Goal: Task Accomplishment & Management: Manage account settings

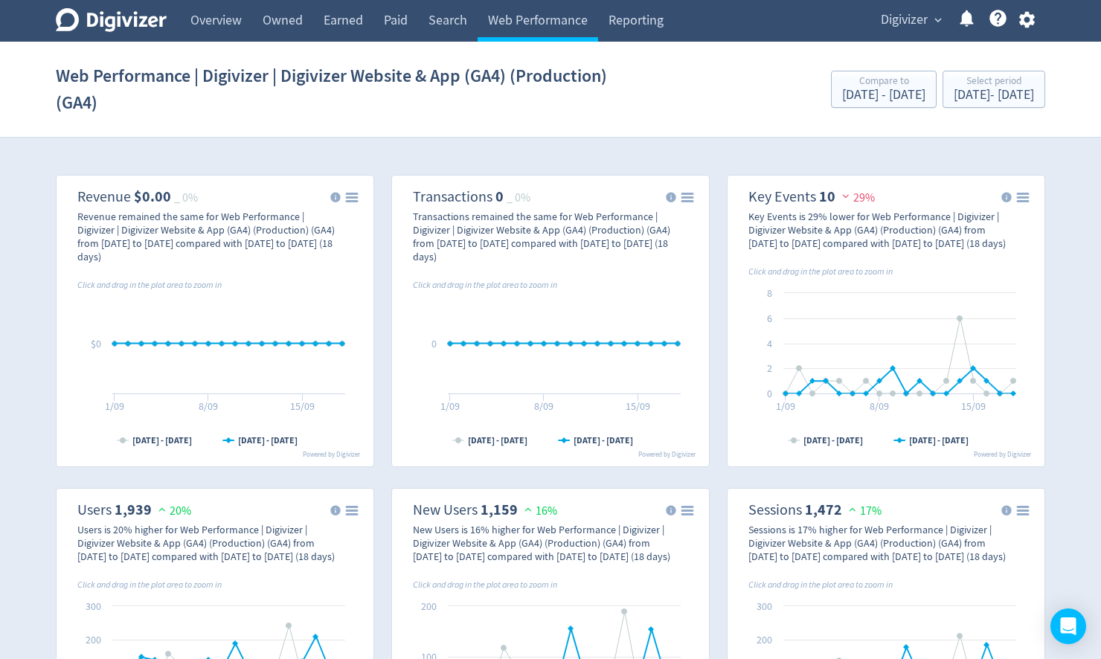
select select "invitee_meeting_scheduled"
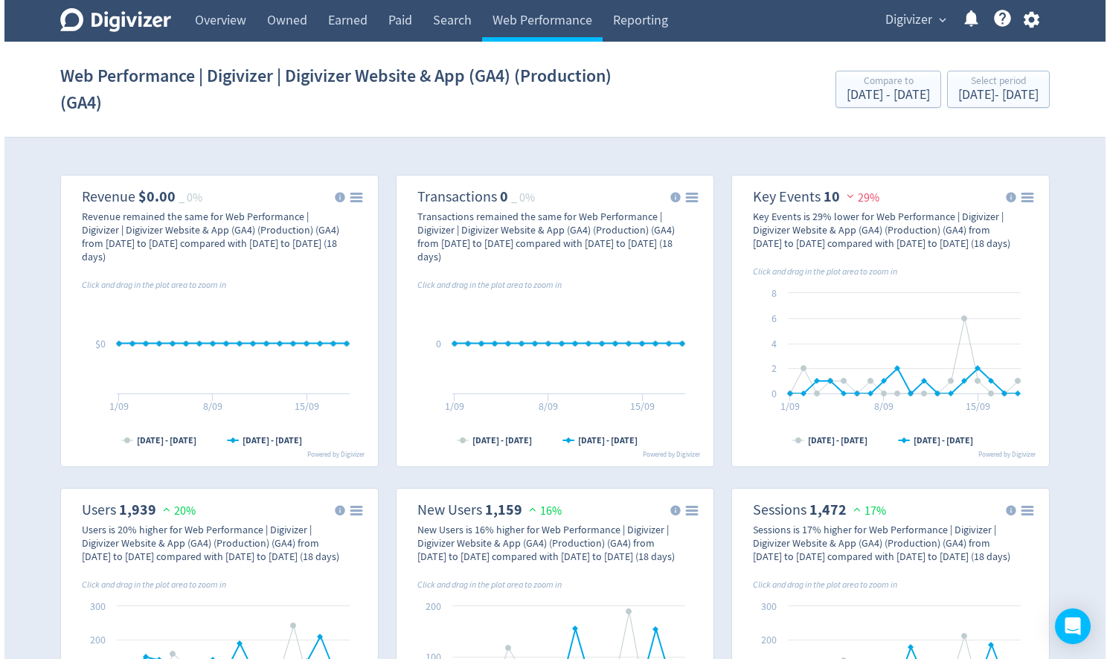
scroll to position [938, 0]
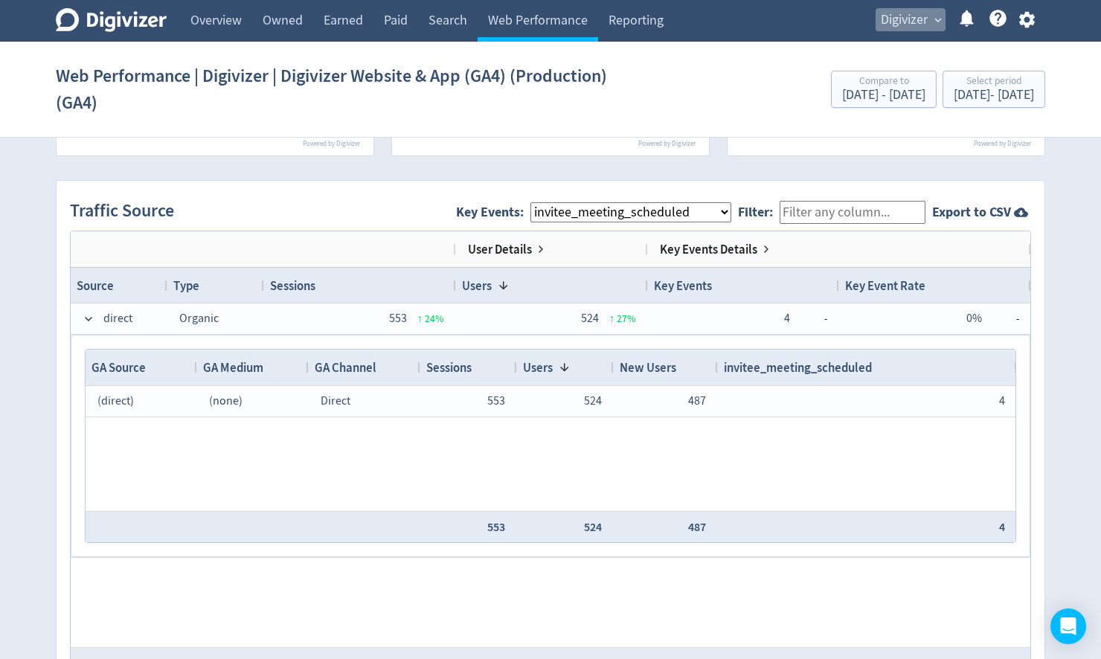
click at [923, 9] on span "Digivizer" at bounding box center [904, 20] width 47 height 24
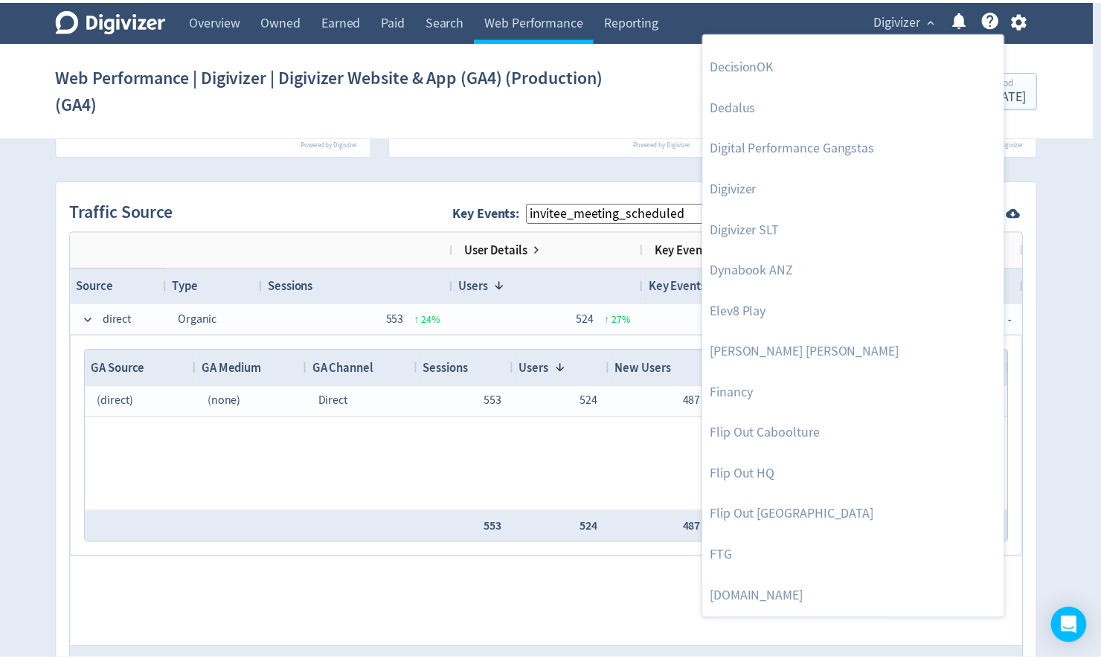
scroll to position [714, 0]
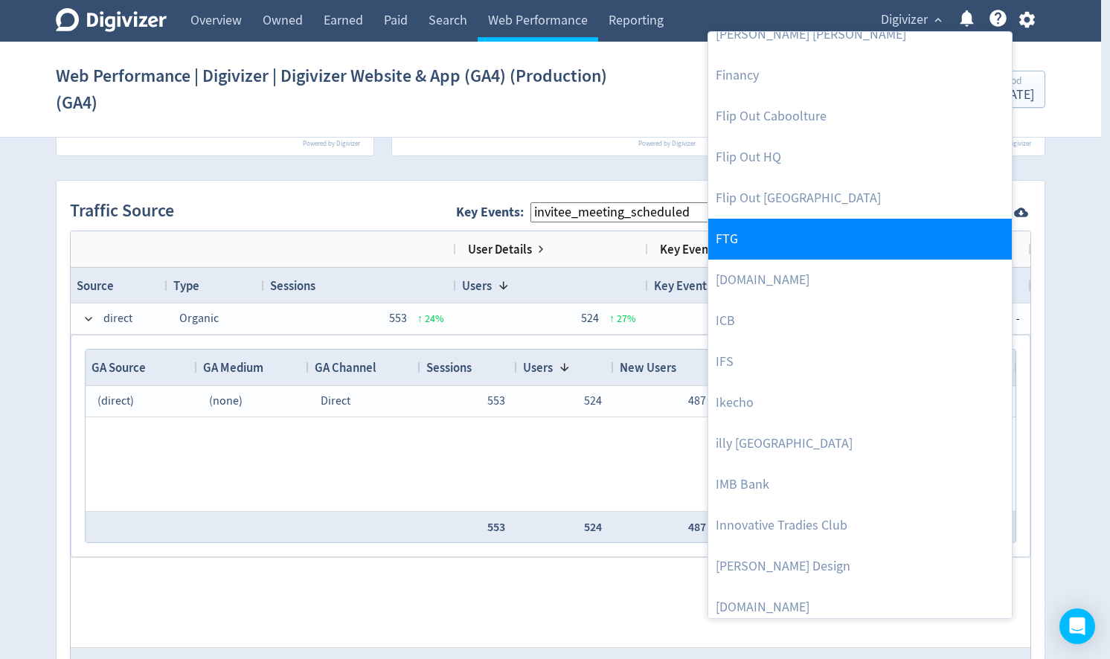
click at [751, 237] on link "FTG" at bounding box center [860, 239] width 304 height 41
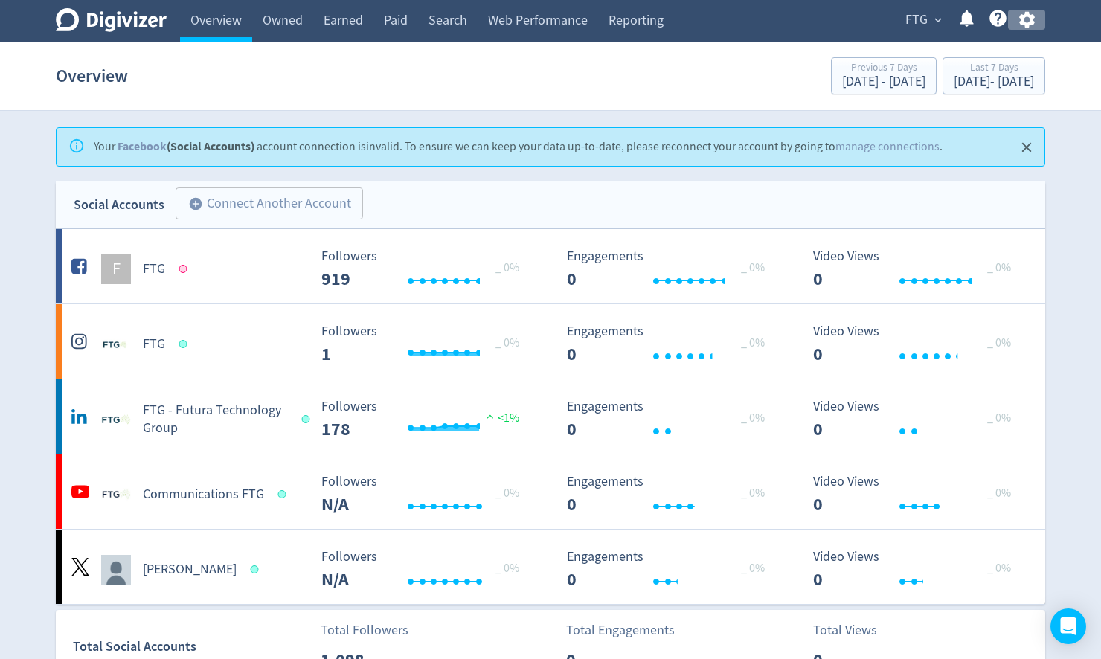
click at [1034, 19] on icon "button" at bounding box center [1027, 20] width 20 height 20
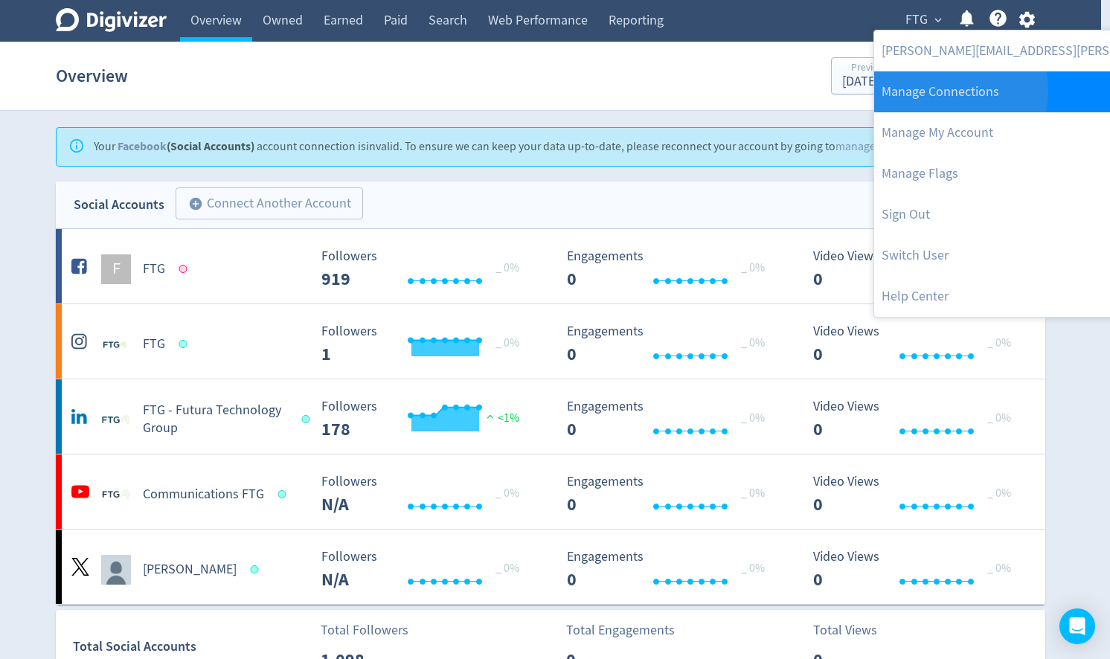
click at [958, 91] on link "Manage Connections" at bounding box center [1072, 91] width 397 height 41
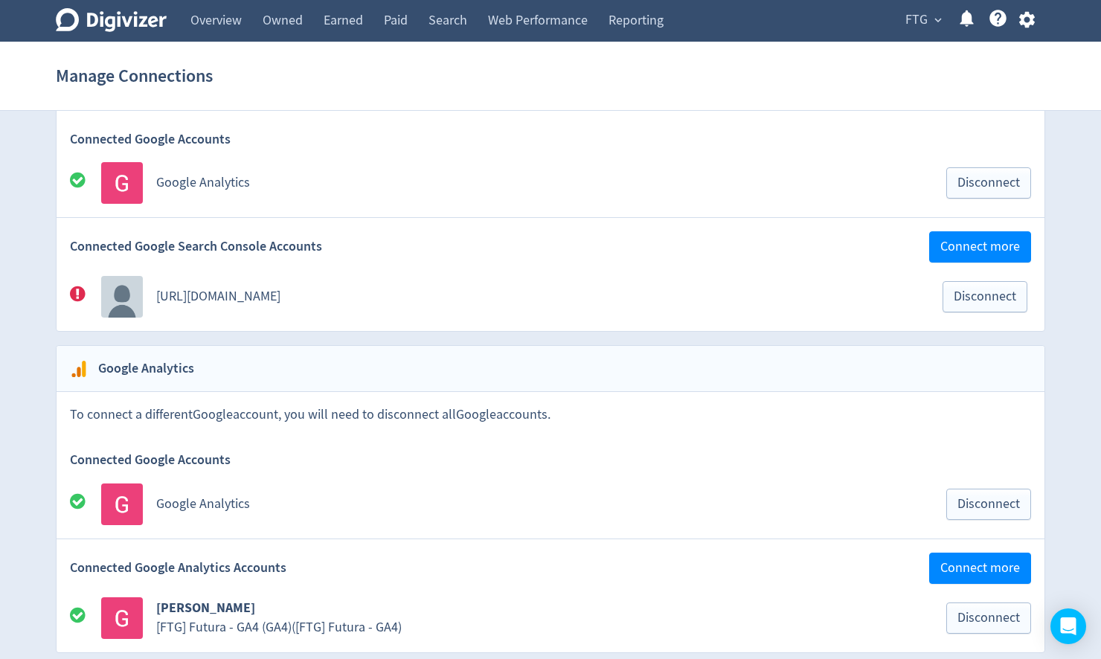
scroll to position [2062, 0]
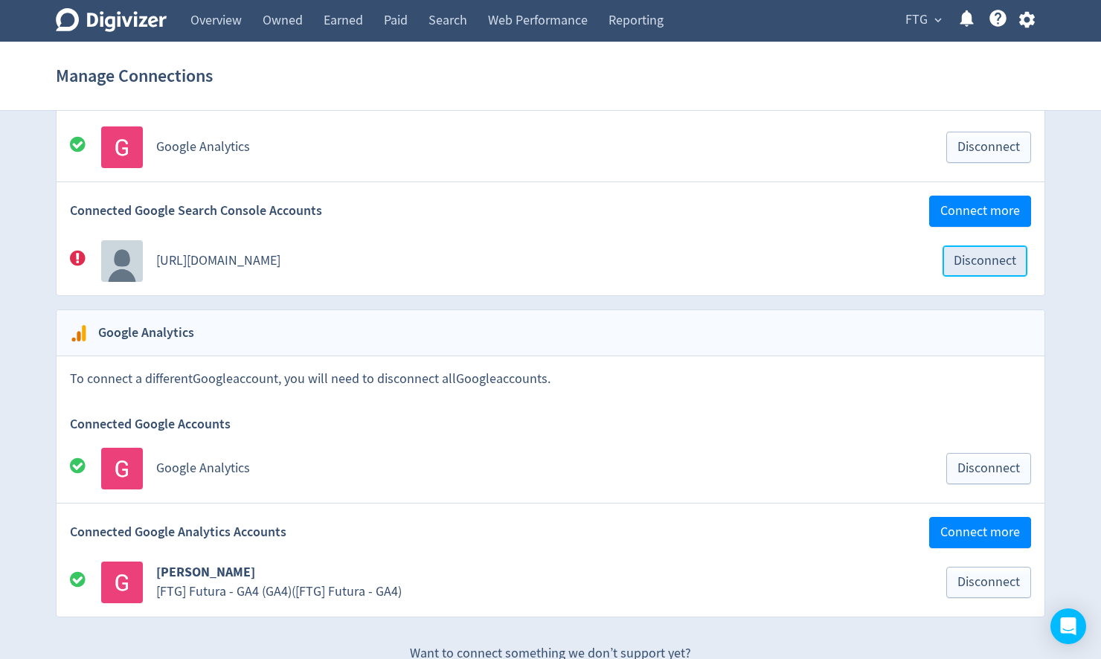
click at [977, 255] on span "Disconnect" at bounding box center [985, 261] width 63 height 13
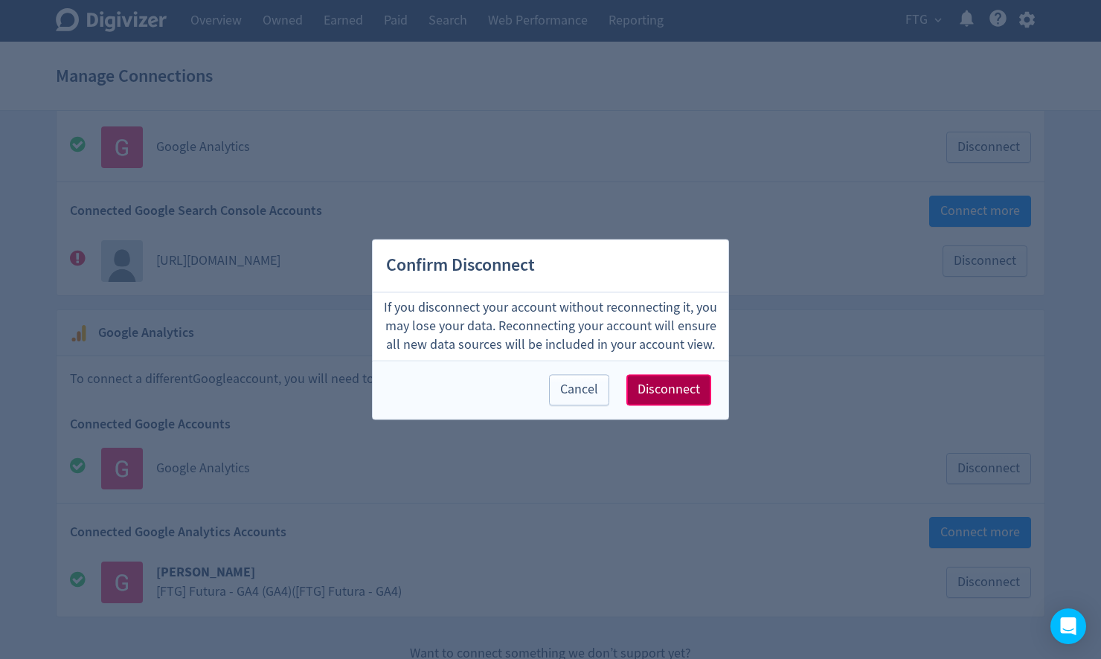
click at [680, 396] on span "Disconnect" at bounding box center [669, 390] width 63 height 13
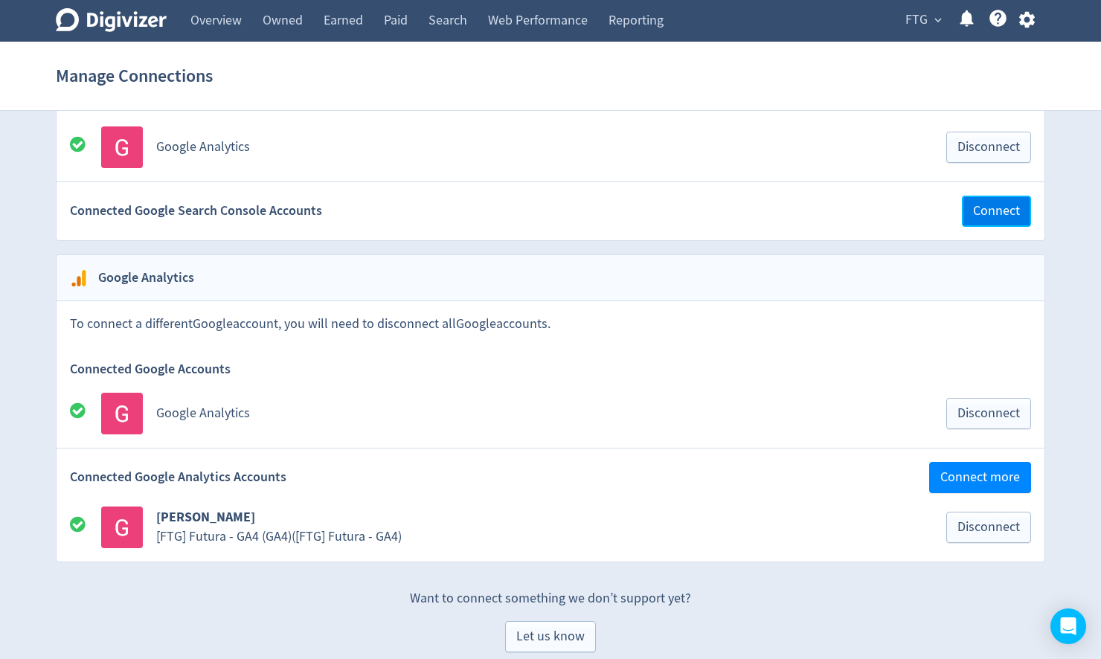
click at [1007, 205] on span "Connect" at bounding box center [996, 211] width 47 height 13
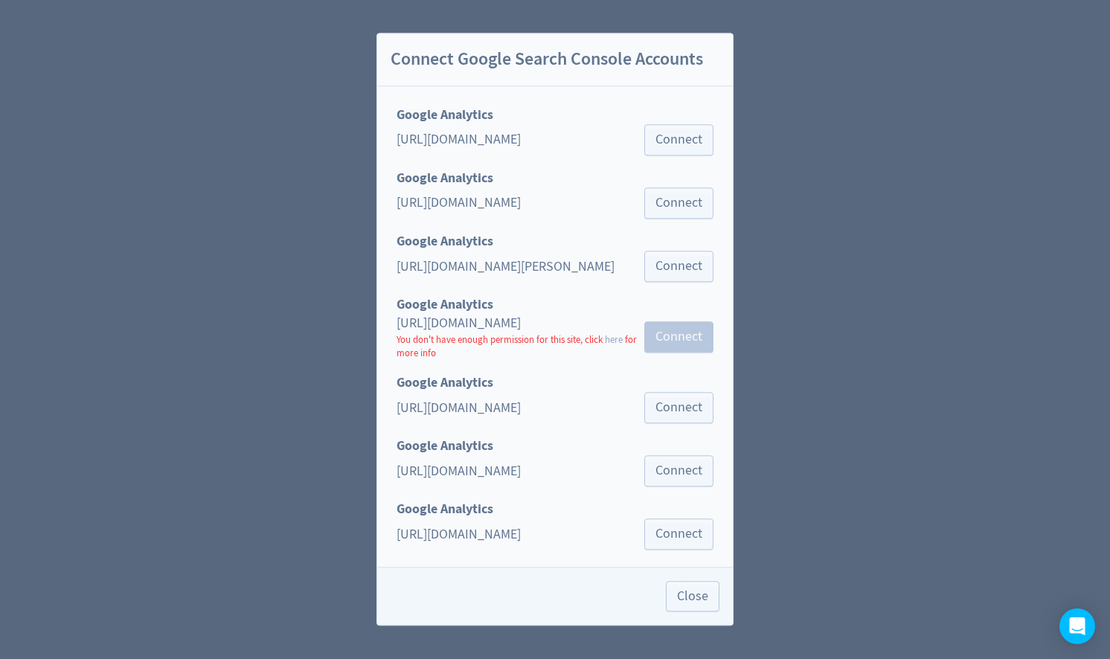
scroll to position [578, 0]
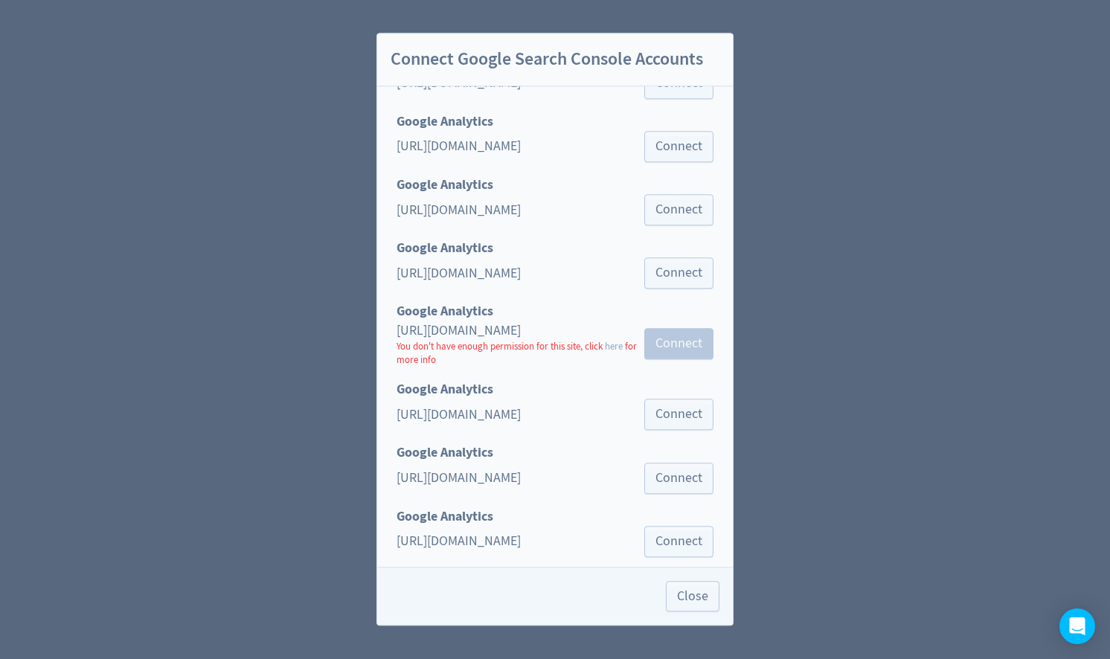
click at [537, 151] on div "[URL][DOMAIN_NAME] Connect" at bounding box center [555, 153] width 344 height 45
